Goal: Transaction & Acquisition: Book appointment/travel/reservation

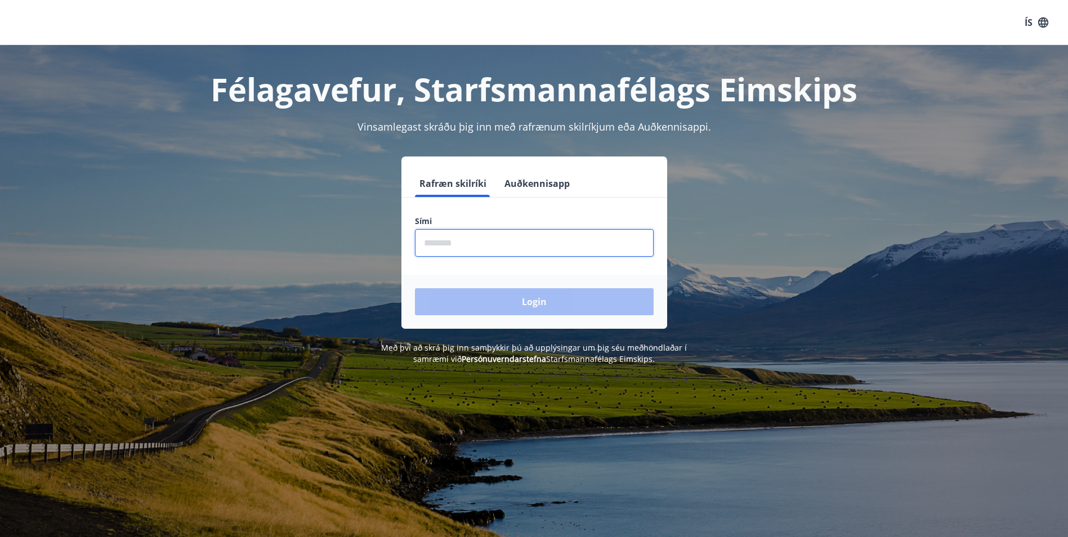
click at [471, 246] on input "phone" at bounding box center [534, 243] width 239 height 28
type input "********"
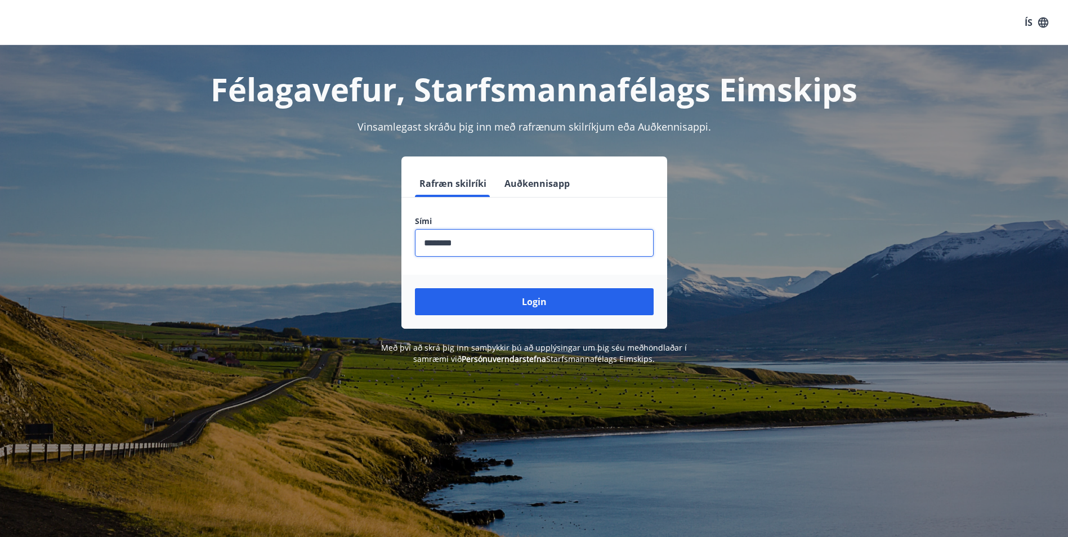
click at [415, 288] on button "Login" at bounding box center [534, 301] width 239 height 27
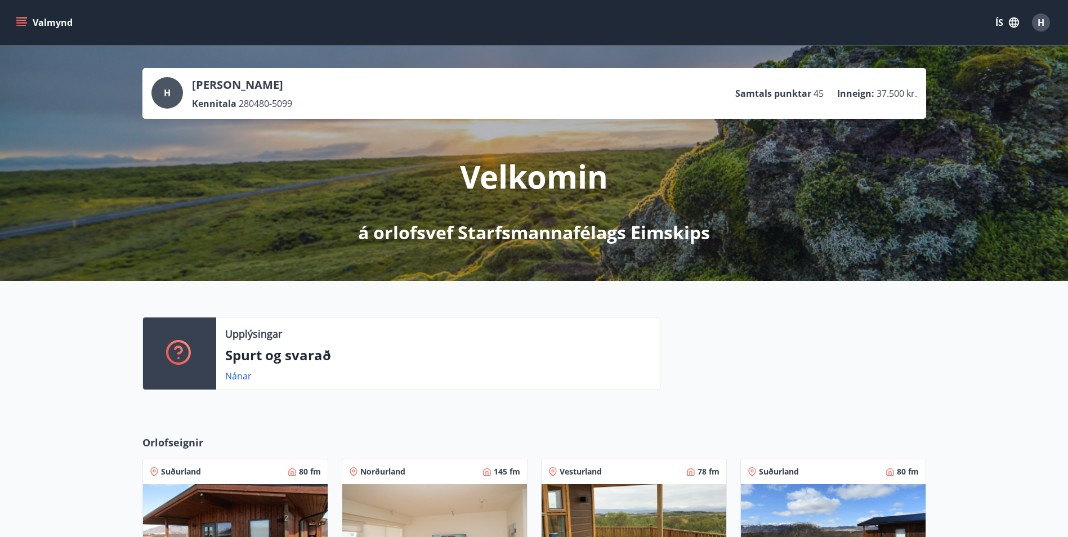
click at [101, 363] on div "Upplýsingar Spurt og svarað Nánar" at bounding box center [534, 349] width 1068 height 136
click at [20, 20] on icon "menu" at bounding box center [21, 20] width 10 height 1
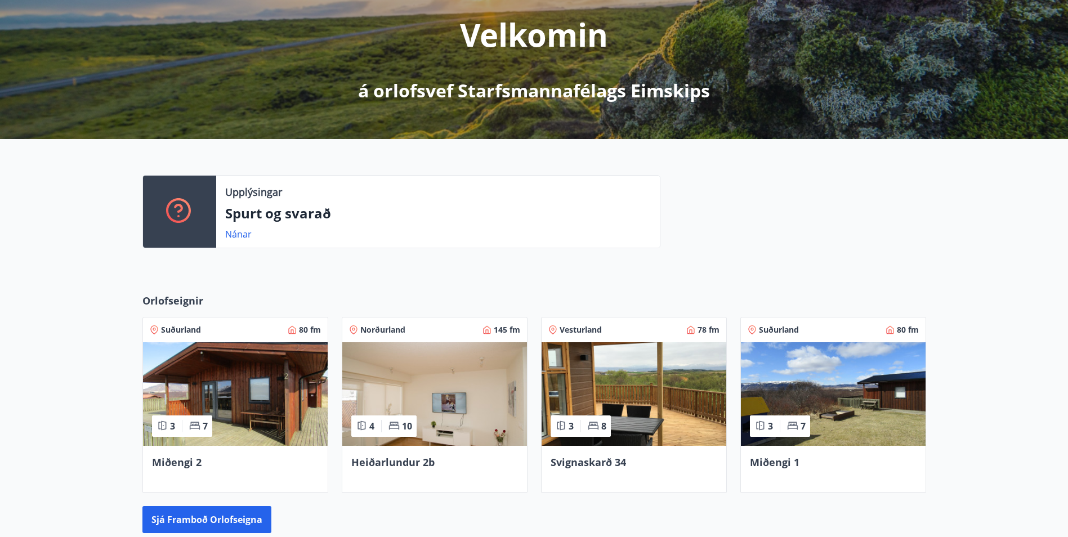
scroll to position [263, 0]
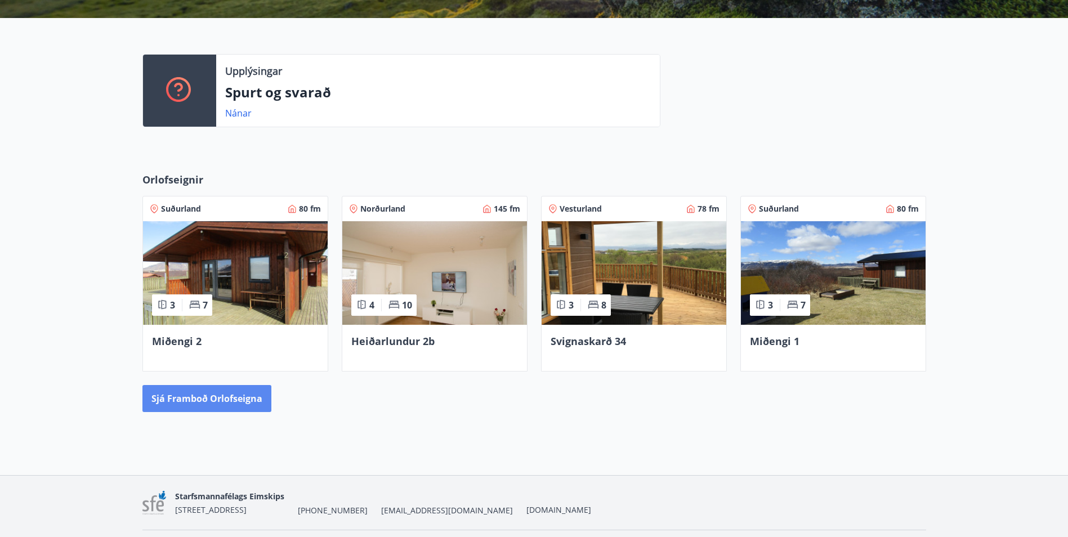
click at [233, 398] on button "Sjá framboð orlofseigna" at bounding box center [206, 398] width 129 height 27
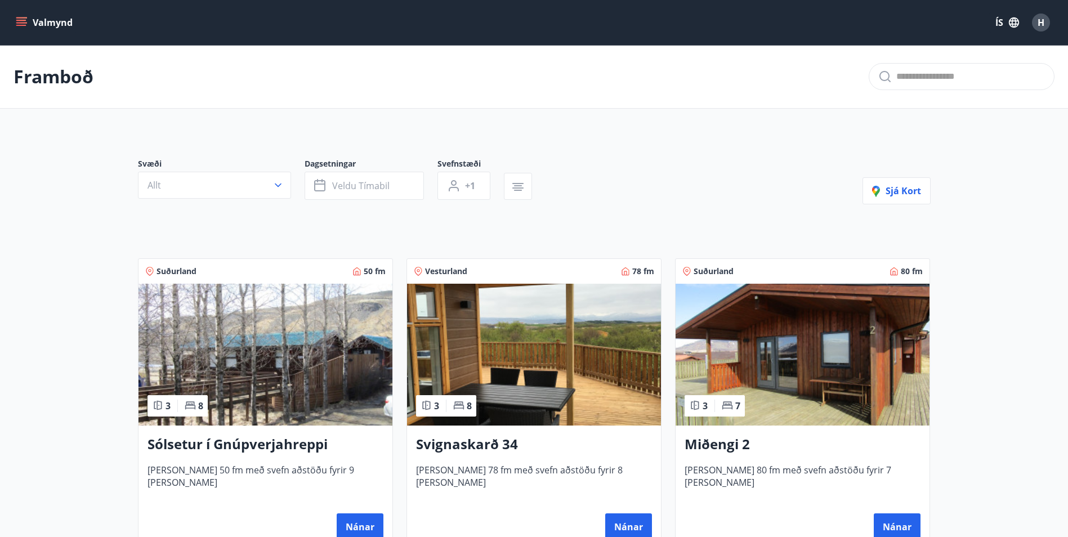
scroll to position [263, 0]
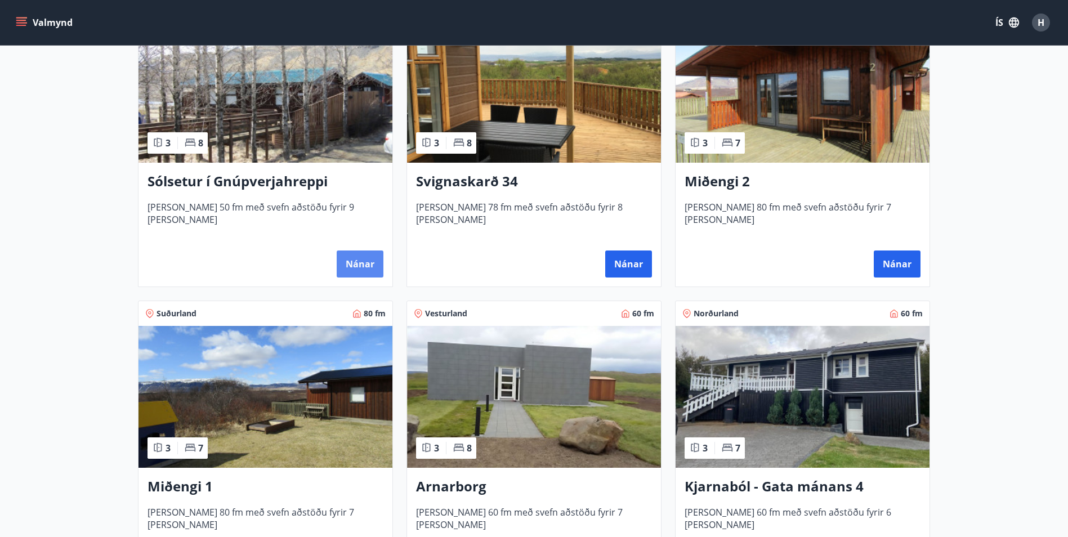
click at [346, 264] on button "Nánar" at bounding box center [360, 264] width 47 height 27
